Goal: Task Accomplishment & Management: Use online tool/utility

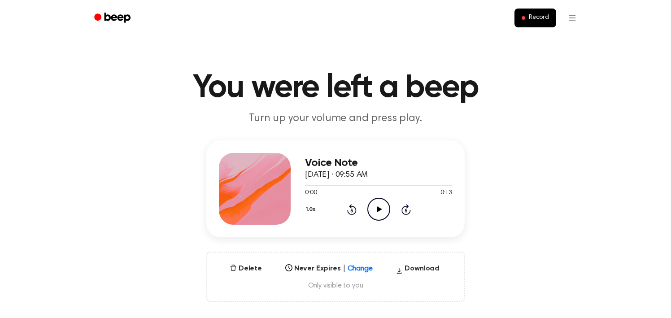
click at [380, 211] on icon "Play Audio" at bounding box center [378, 209] width 23 height 23
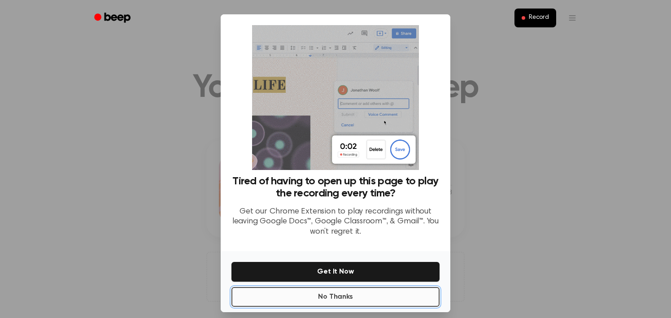
click at [352, 299] on button "No Thanks" at bounding box center [335, 297] width 208 height 20
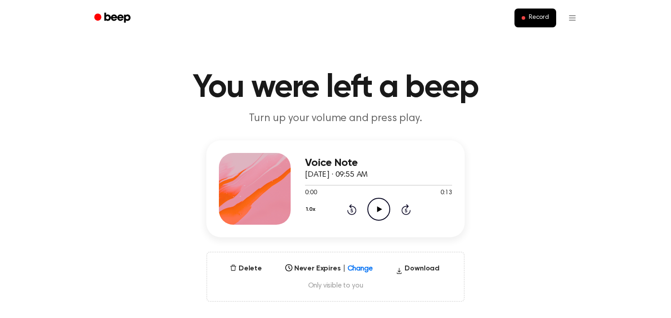
click at [379, 208] on icon "Play Audio" at bounding box center [378, 209] width 23 height 23
click at [543, 18] on span "Record" at bounding box center [539, 18] width 20 height 8
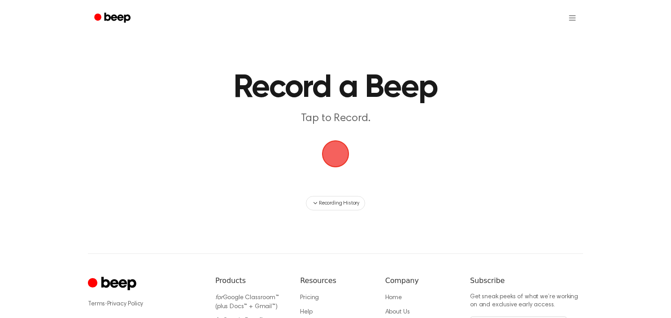
click at [336, 154] on span "button" at bounding box center [335, 153] width 41 height 41
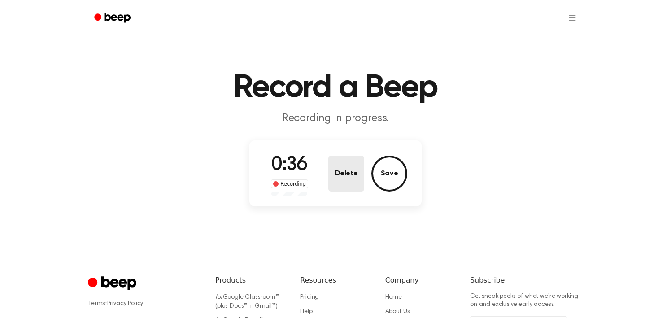
click at [354, 181] on button "Delete" at bounding box center [346, 174] width 36 height 36
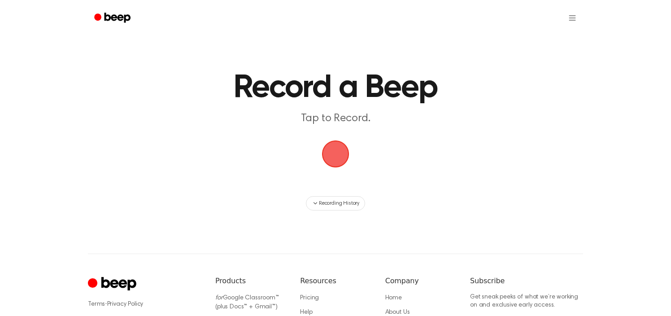
click at [338, 161] on span "button" at bounding box center [335, 153] width 37 height 37
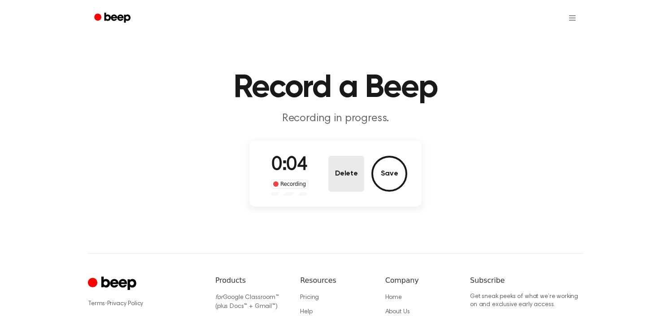
click at [352, 169] on button "Delete" at bounding box center [346, 174] width 36 height 36
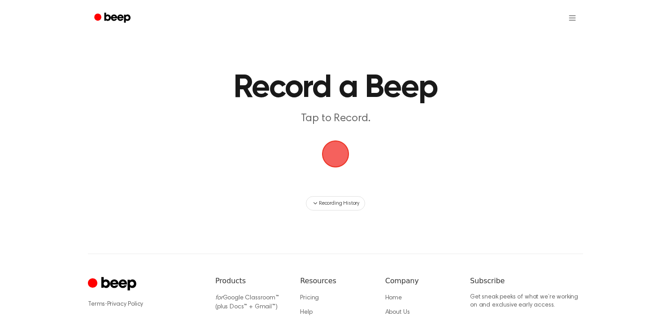
click at [339, 154] on span "button" at bounding box center [335, 154] width 39 height 39
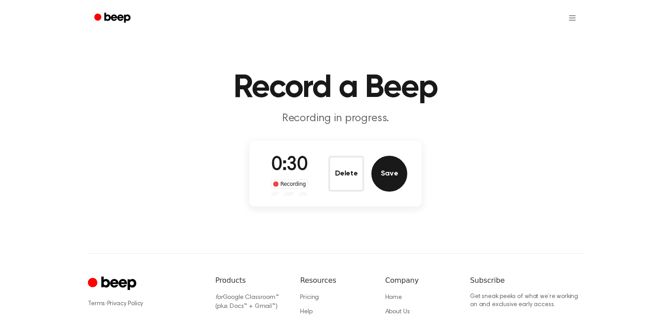
click at [388, 177] on button "Save" at bounding box center [389, 174] width 36 height 36
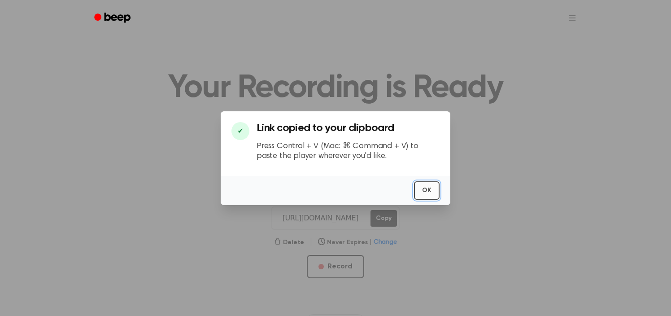
click at [431, 191] on button "OK" at bounding box center [427, 190] width 26 height 18
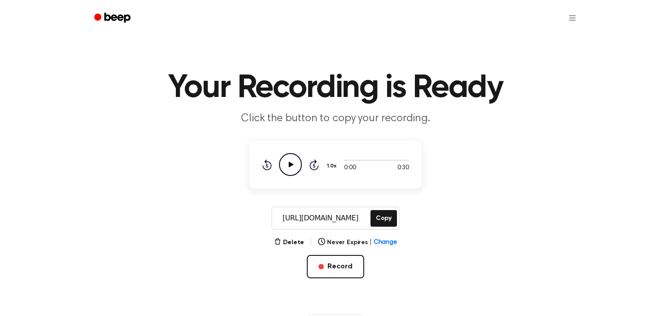
click at [289, 163] on icon at bounding box center [291, 164] width 5 height 6
click at [335, 264] on button "Record" at bounding box center [335, 266] width 57 height 23
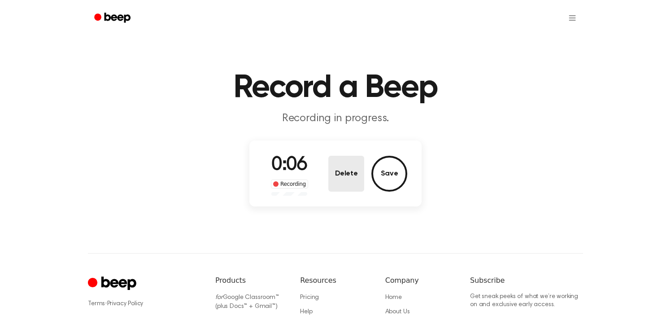
click at [349, 177] on button "Delete" at bounding box center [346, 174] width 36 height 36
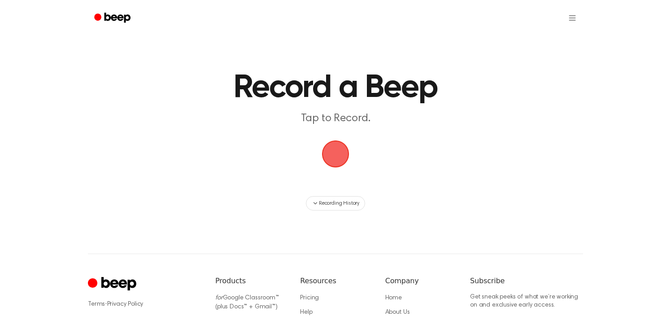
click at [333, 150] on span "button" at bounding box center [336, 154] width 36 height 36
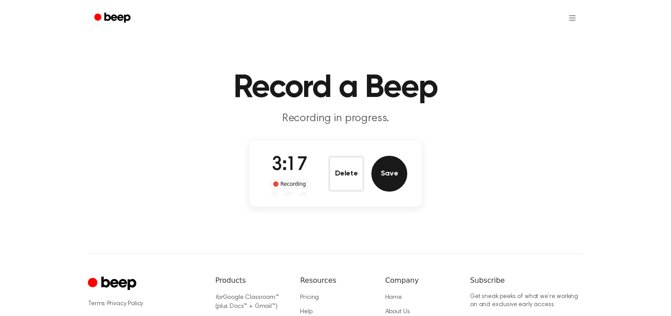
click at [385, 174] on button "Save" at bounding box center [389, 174] width 36 height 36
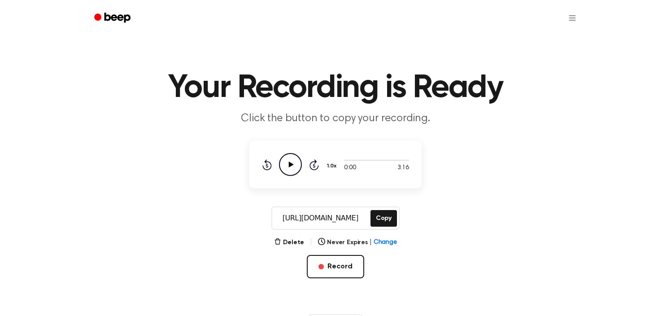
click at [293, 164] on icon at bounding box center [291, 164] width 5 height 6
click at [289, 162] on icon at bounding box center [290, 164] width 4 height 6
click at [386, 218] on button "Copy" at bounding box center [384, 218] width 26 height 17
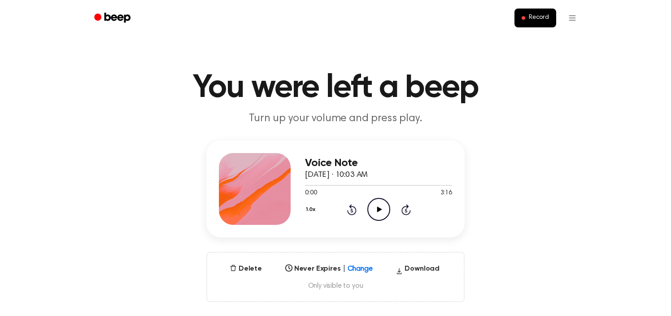
click at [376, 213] on icon "Play Audio" at bounding box center [378, 209] width 23 height 23
click at [378, 209] on icon "Pause Audio" at bounding box center [378, 209] width 23 height 23
click at [535, 16] on span "Record" at bounding box center [539, 18] width 20 height 8
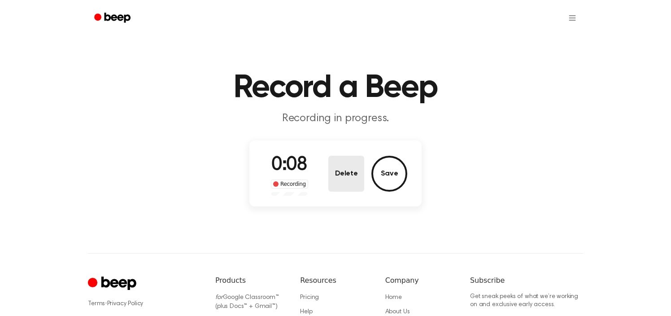
click at [345, 174] on button "Delete" at bounding box center [346, 174] width 36 height 36
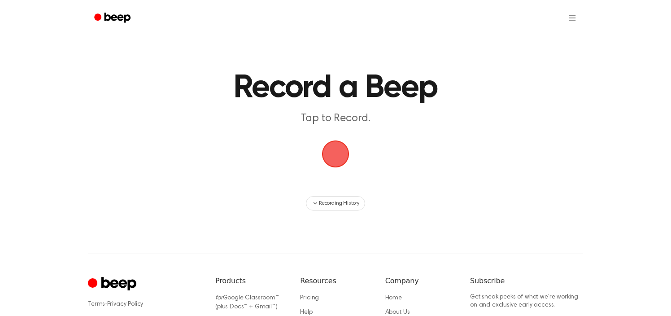
click at [335, 157] on span "button" at bounding box center [335, 153] width 45 height 45
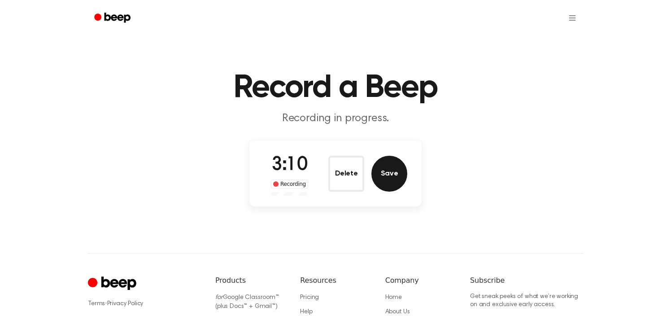
click at [387, 170] on button "Save" at bounding box center [389, 174] width 36 height 36
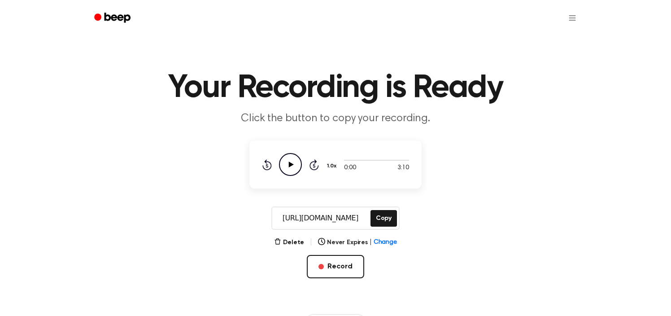
click at [285, 164] on icon "Play Audio" at bounding box center [290, 164] width 23 height 23
click at [382, 219] on button "Copy" at bounding box center [384, 218] width 26 height 17
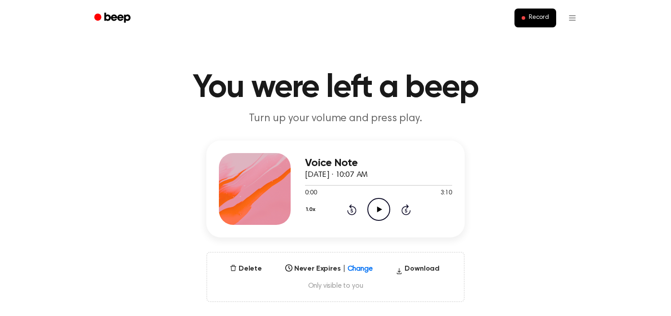
click at [373, 210] on icon "Play Audio" at bounding box center [378, 209] width 23 height 23
click at [450, 46] on main "You were left a beep Turn up your volume and press play. Voice Note September 2…" at bounding box center [335, 288] width 671 height 576
click at [381, 214] on icon "Pause Audio" at bounding box center [378, 209] width 23 height 23
click at [540, 16] on span "Record" at bounding box center [539, 18] width 20 height 8
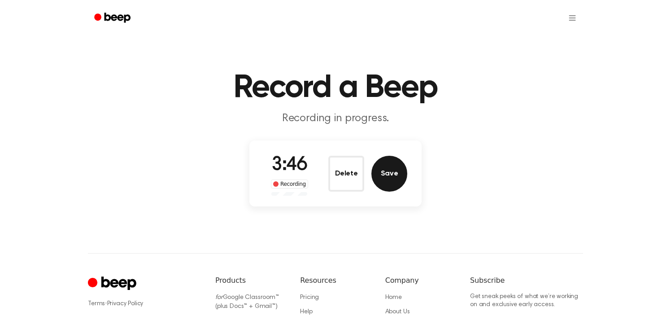
click at [387, 169] on button "Save" at bounding box center [389, 174] width 36 height 36
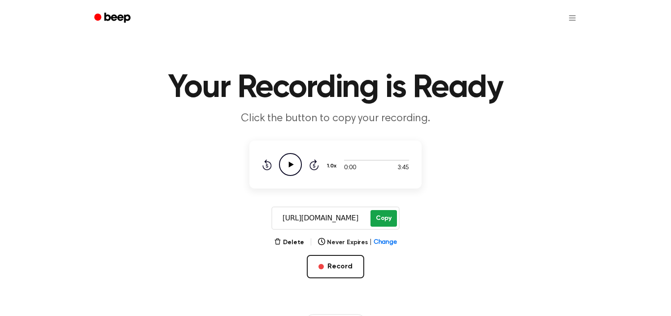
click at [381, 214] on button "Copy" at bounding box center [384, 218] width 26 height 17
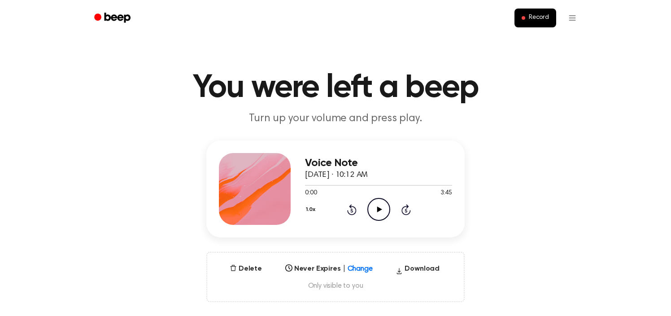
click at [385, 206] on icon "Play Audio" at bounding box center [378, 209] width 23 height 23
